Goal: Find specific page/section: Find specific page/section

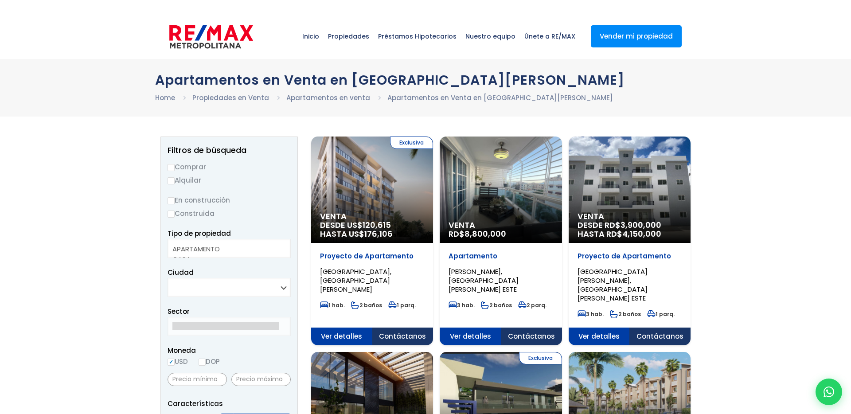
select select
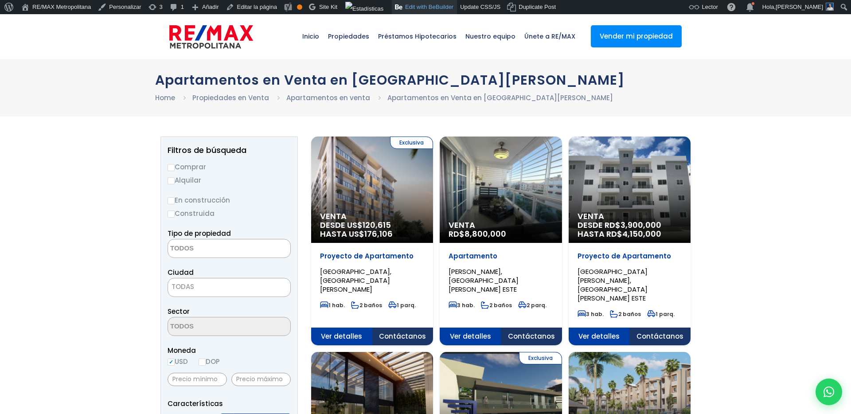
click at [429, 8] on link "Edit with BeBuilder" at bounding box center [424, 7] width 65 height 14
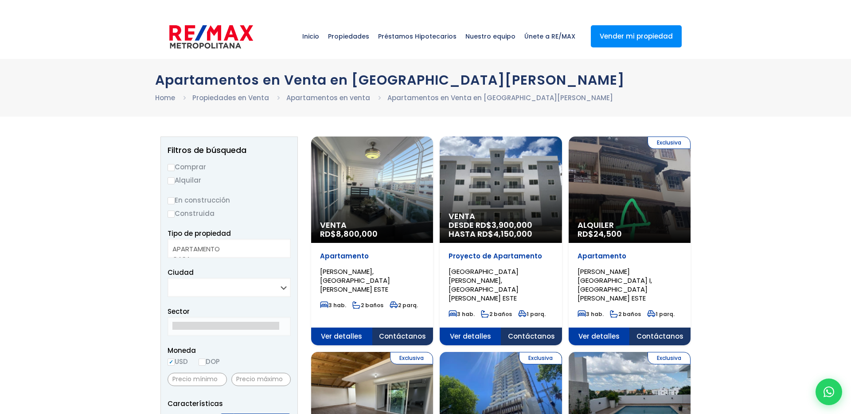
select select
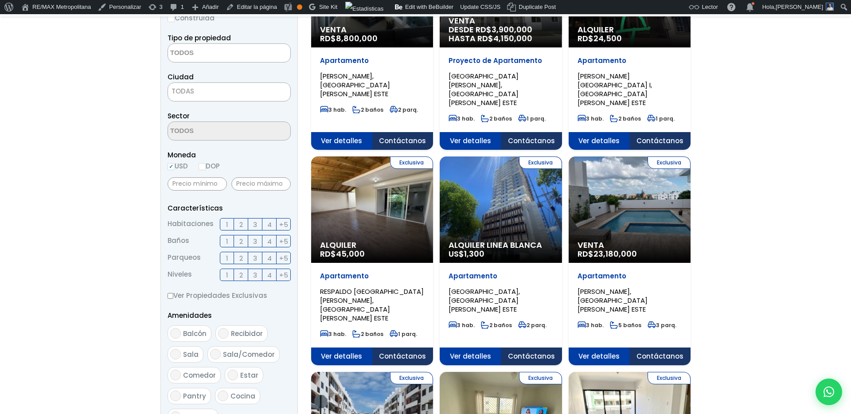
scroll to position [248, 0]
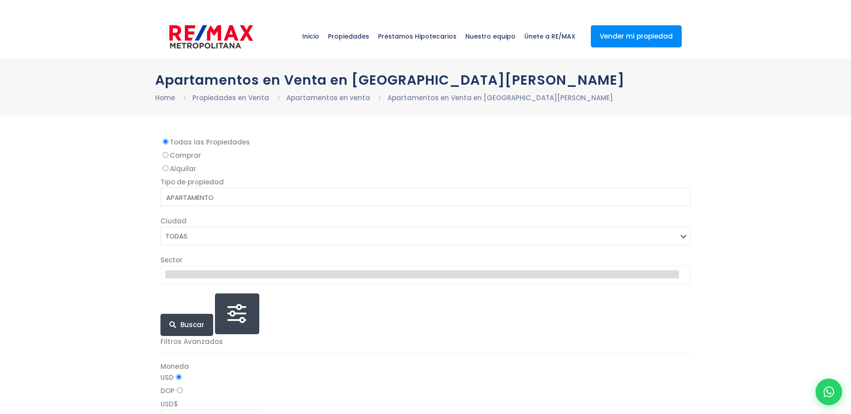
select select
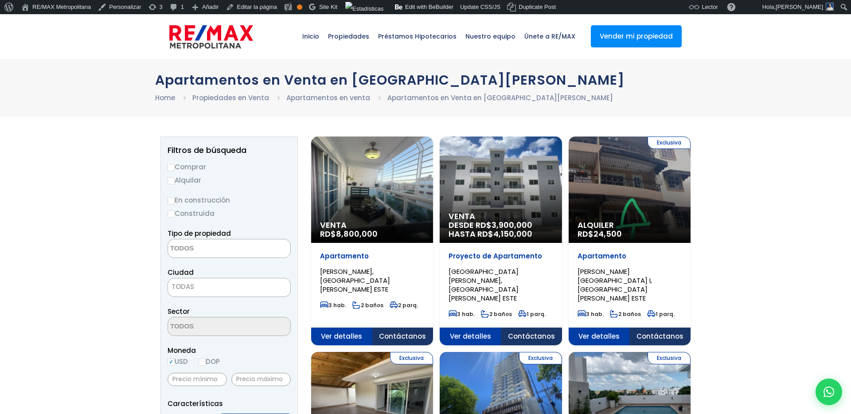
select select
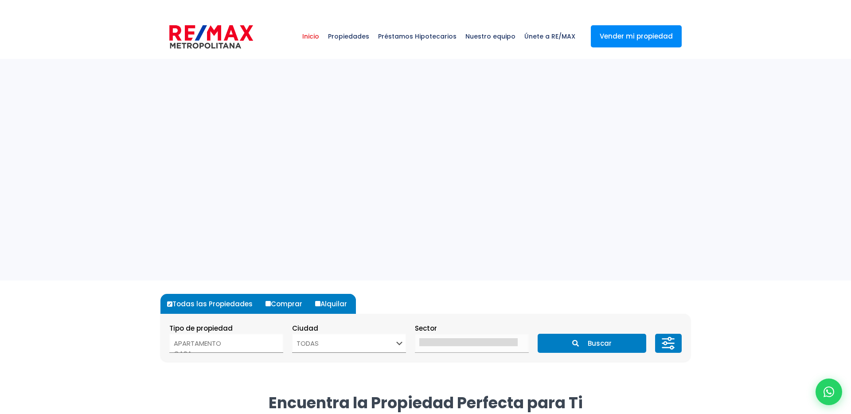
select select
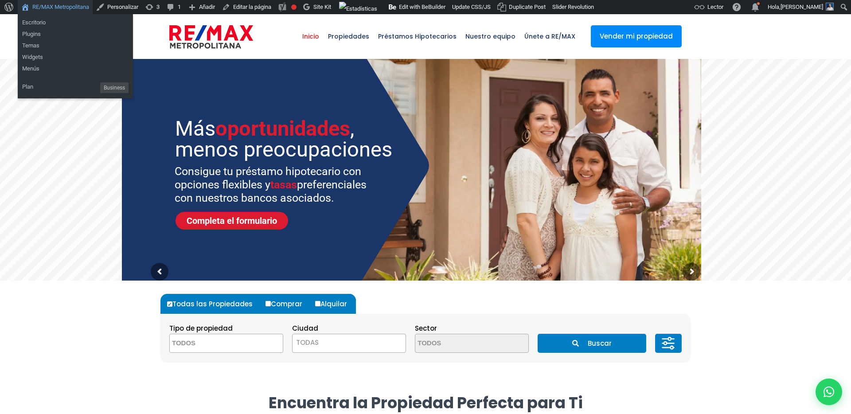
click at [64, 8] on link "RE/MAX Metropolitana" at bounding box center [55, 7] width 75 height 14
